Goal: Obtain resource: Download file/media

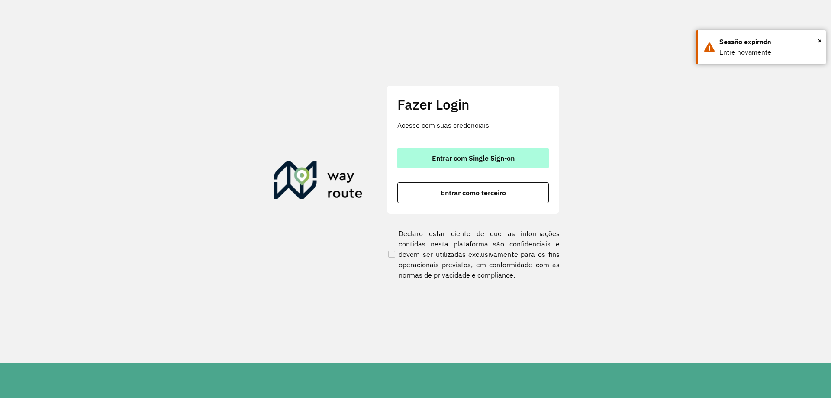
click at [525, 160] on button "Entrar com Single Sign-on" at bounding box center [474, 158] width 152 height 21
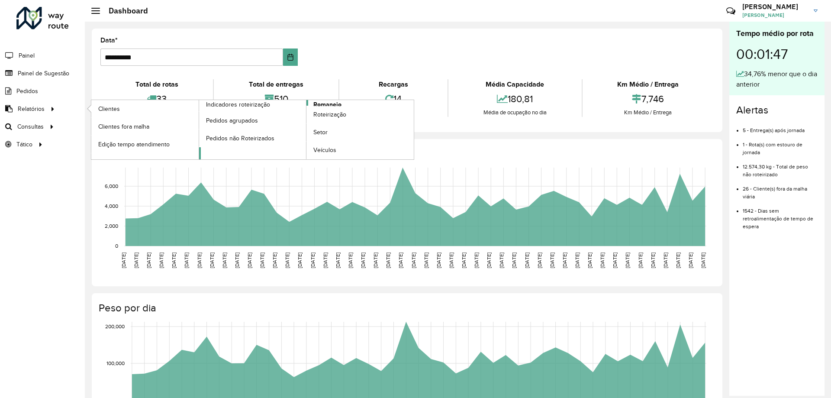
click at [329, 104] on span "Romaneio" at bounding box center [328, 104] width 28 height 9
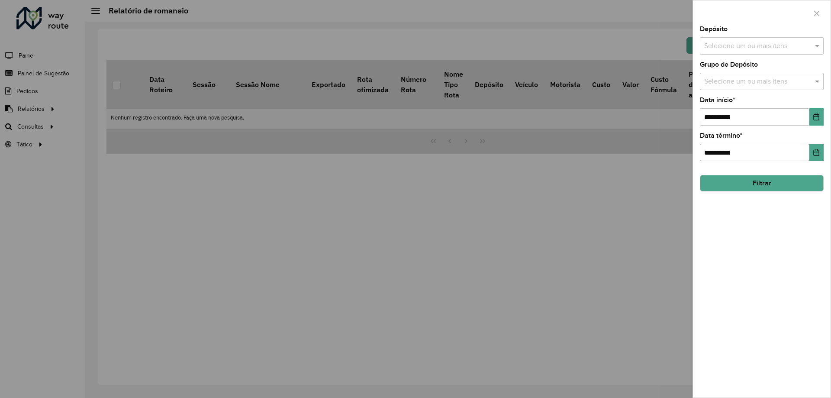
click at [729, 42] on input "text" at bounding box center [757, 46] width 111 height 10
click at [725, 87] on div "CDD [GEOGRAPHIC_DATA]" at bounding box center [762, 89] width 123 height 15
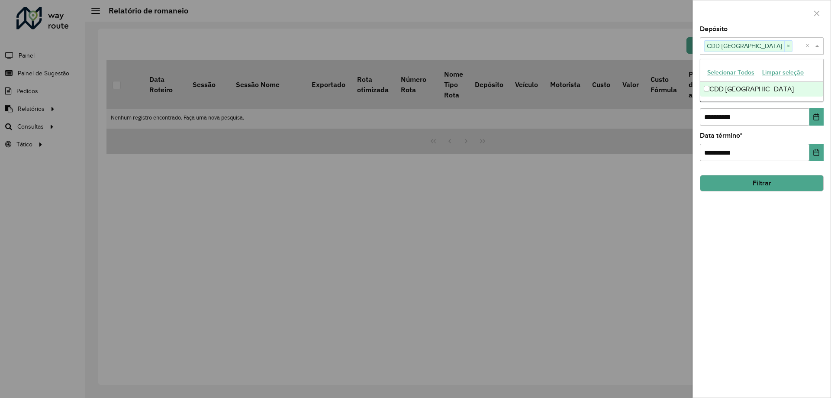
click at [817, 49] on span at bounding box center [818, 46] width 11 height 10
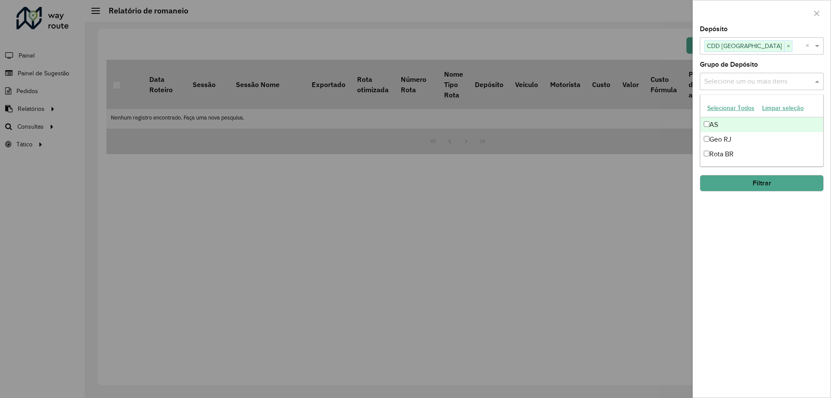
click at [798, 84] on input "text" at bounding box center [757, 82] width 111 height 10
click at [741, 136] on div "Geo RJ" at bounding box center [762, 139] width 123 height 15
click at [816, 83] on span at bounding box center [818, 81] width 11 height 10
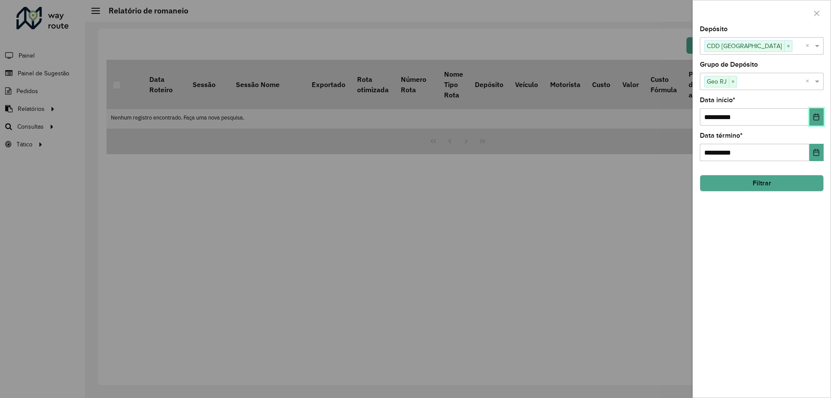
click at [810, 117] on button "Choose Date" at bounding box center [817, 116] width 14 height 17
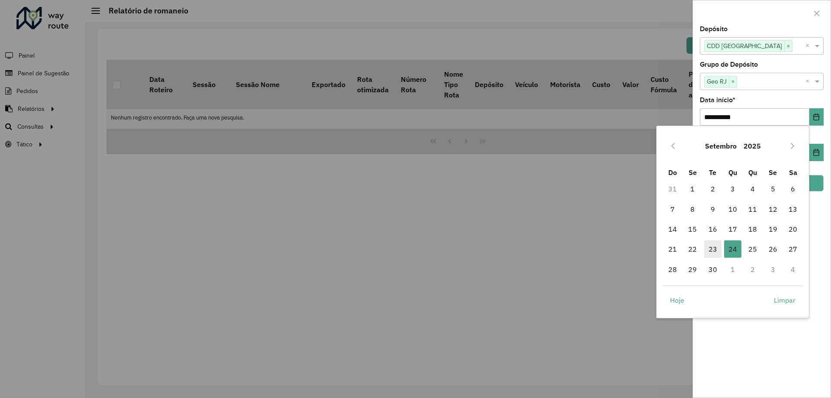
click at [714, 252] on span "23" at bounding box center [713, 248] width 17 height 17
type input "**********"
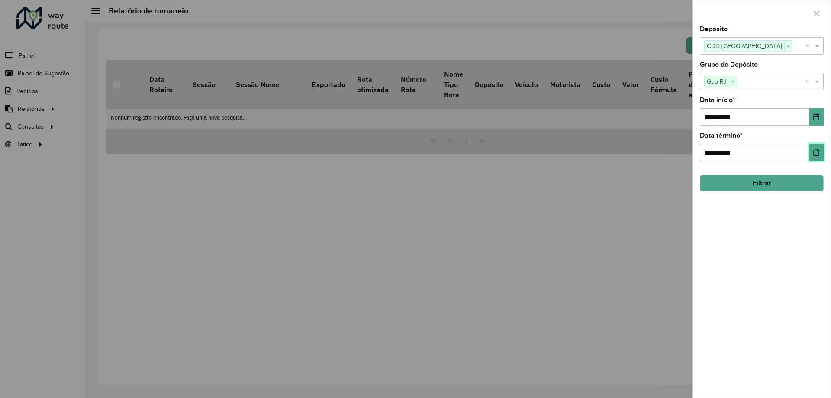
click at [822, 155] on button "Choose Date" at bounding box center [817, 152] width 14 height 17
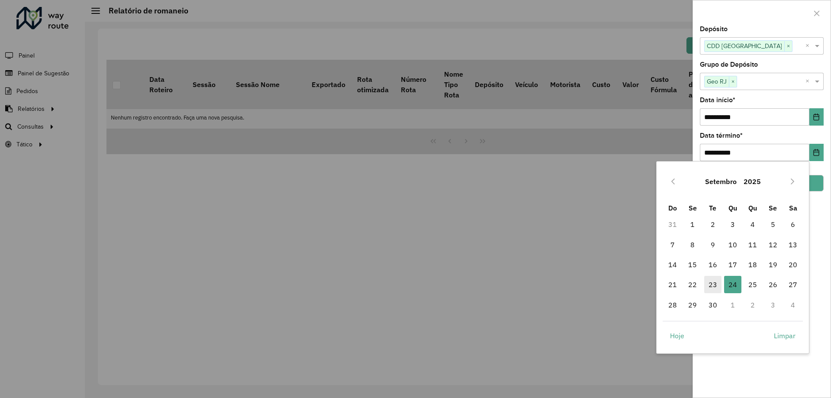
click at [710, 285] on span "23" at bounding box center [713, 284] width 17 height 17
type input "**********"
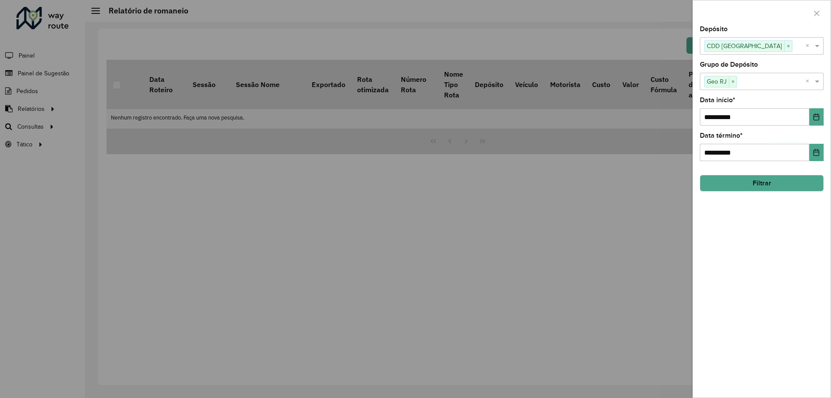
click at [756, 179] on button "Filtrar" at bounding box center [762, 183] width 124 height 16
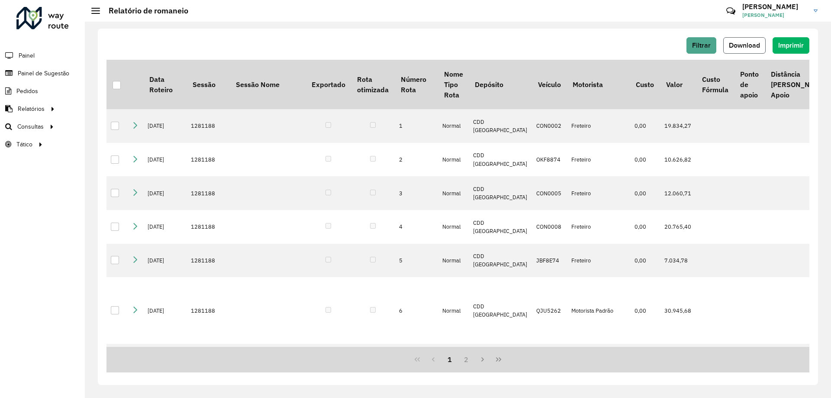
click at [746, 46] on span "Download" at bounding box center [744, 45] width 31 height 7
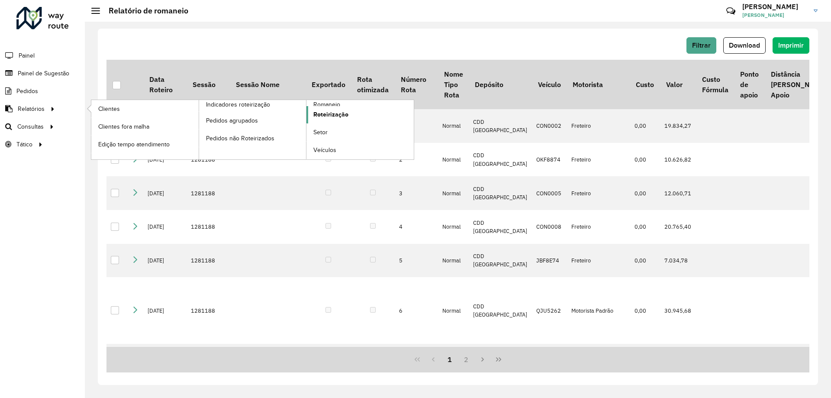
click at [332, 113] on span "Roteirização" at bounding box center [331, 114] width 35 height 9
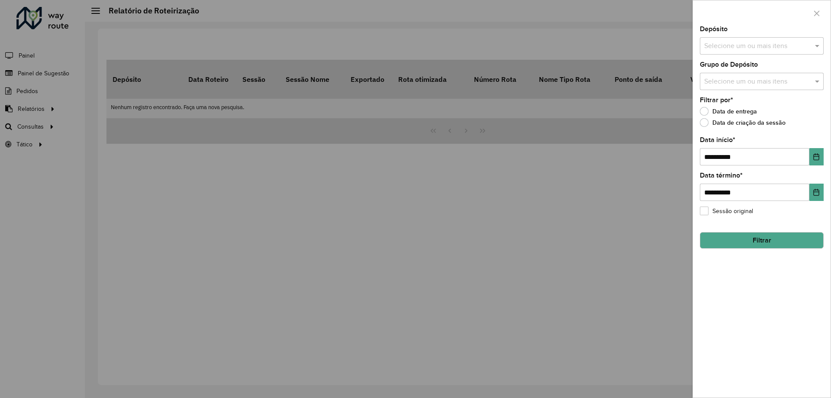
click at [747, 47] on input "text" at bounding box center [757, 46] width 111 height 10
click at [734, 82] on div "CDD [GEOGRAPHIC_DATA]" at bounding box center [762, 89] width 123 height 15
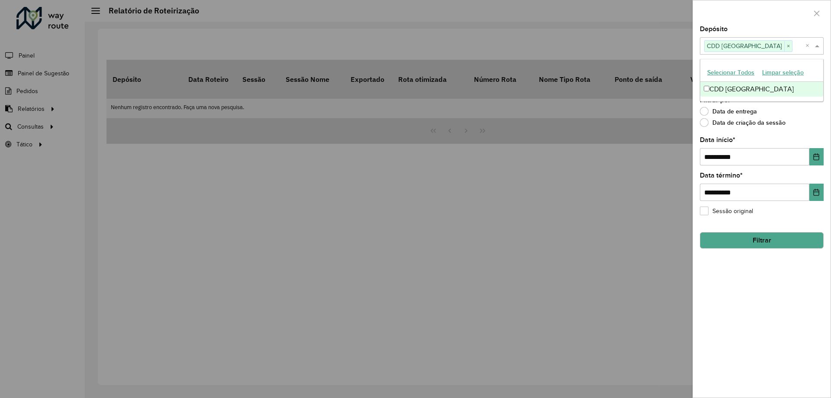
click at [820, 50] on span at bounding box center [818, 46] width 11 height 10
click at [807, 91] on div "**********" at bounding box center [762, 212] width 138 height 372
click at [799, 86] on input "text" at bounding box center [757, 82] width 111 height 10
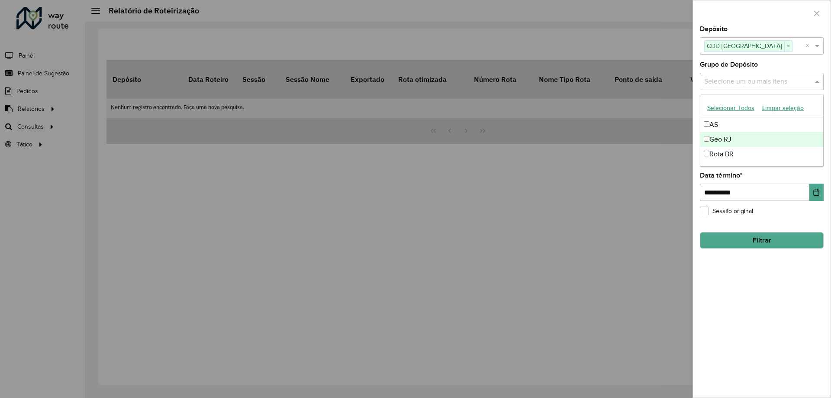
click at [741, 138] on div "Geo RJ" at bounding box center [762, 139] width 123 height 15
click at [818, 84] on span at bounding box center [818, 81] width 11 height 10
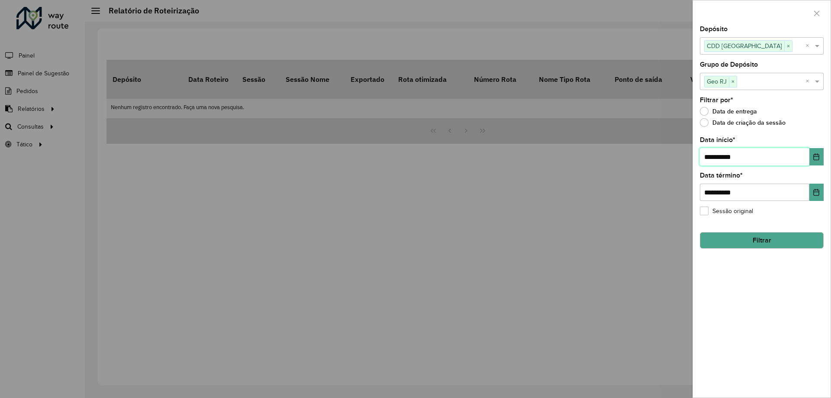
click at [754, 160] on input "**********" at bounding box center [755, 156] width 110 height 17
click at [765, 242] on button "Filtrar" at bounding box center [762, 240] width 124 height 16
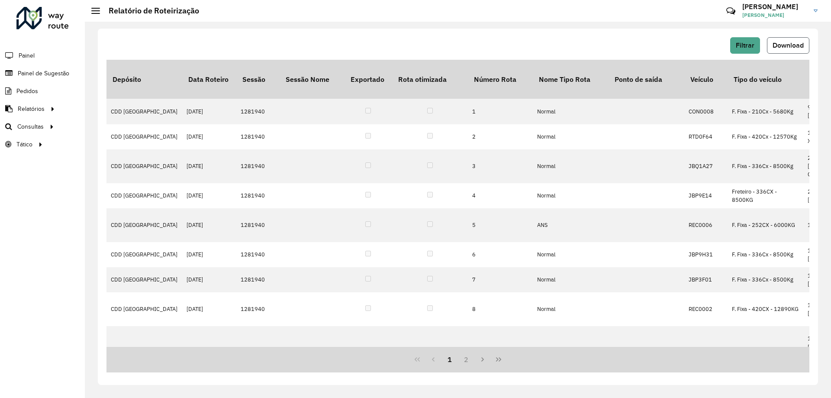
click at [788, 45] on span "Download" at bounding box center [788, 45] width 31 height 7
